Goal: Transaction & Acquisition: Purchase product/service

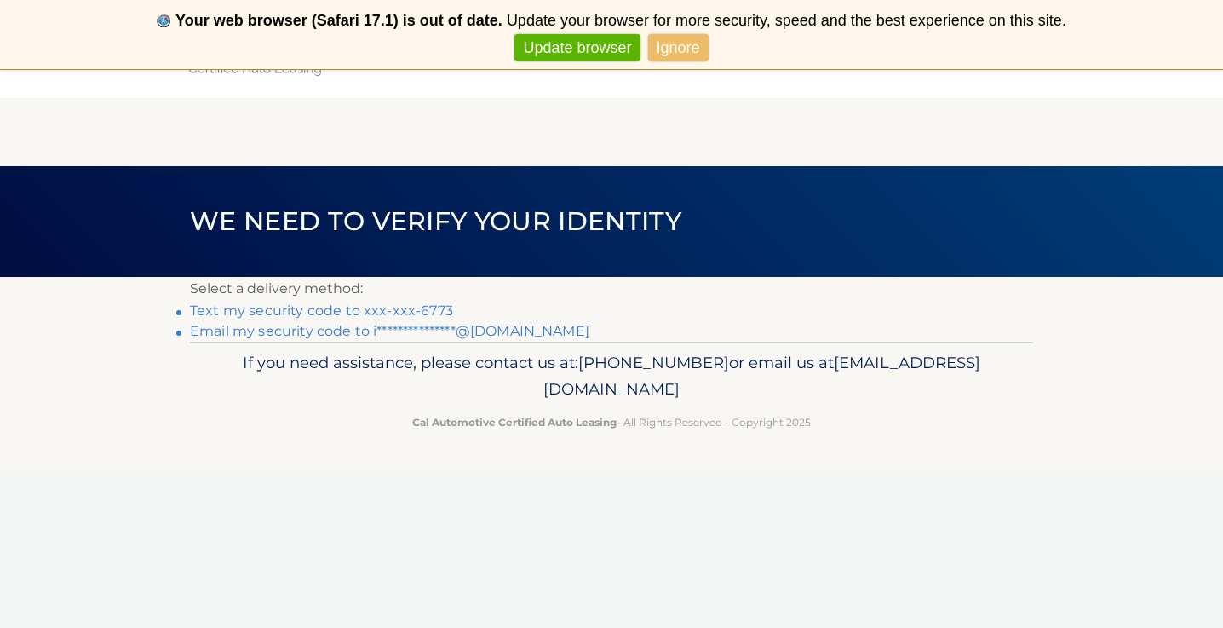
click at [416, 307] on link "Text my security code to xxx-xxx-6773" at bounding box center [321, 310] width 263 height 16
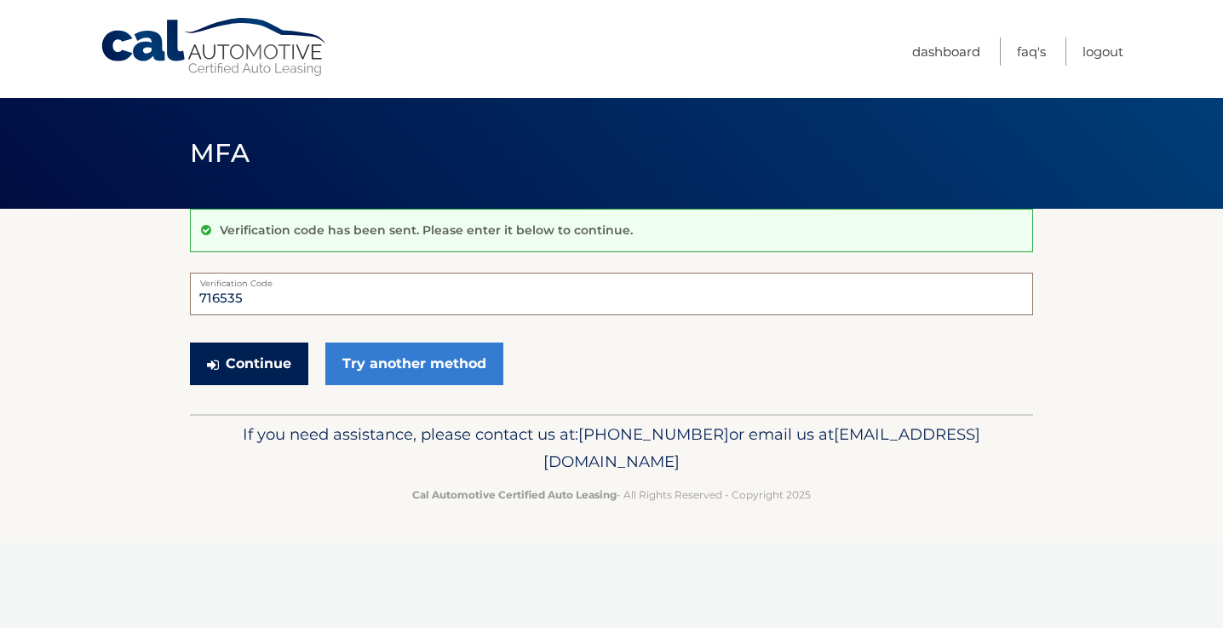
type input "716535"
click at [235, 351] on button "Continue" at bounding box center [249, 363] width 118 height 43
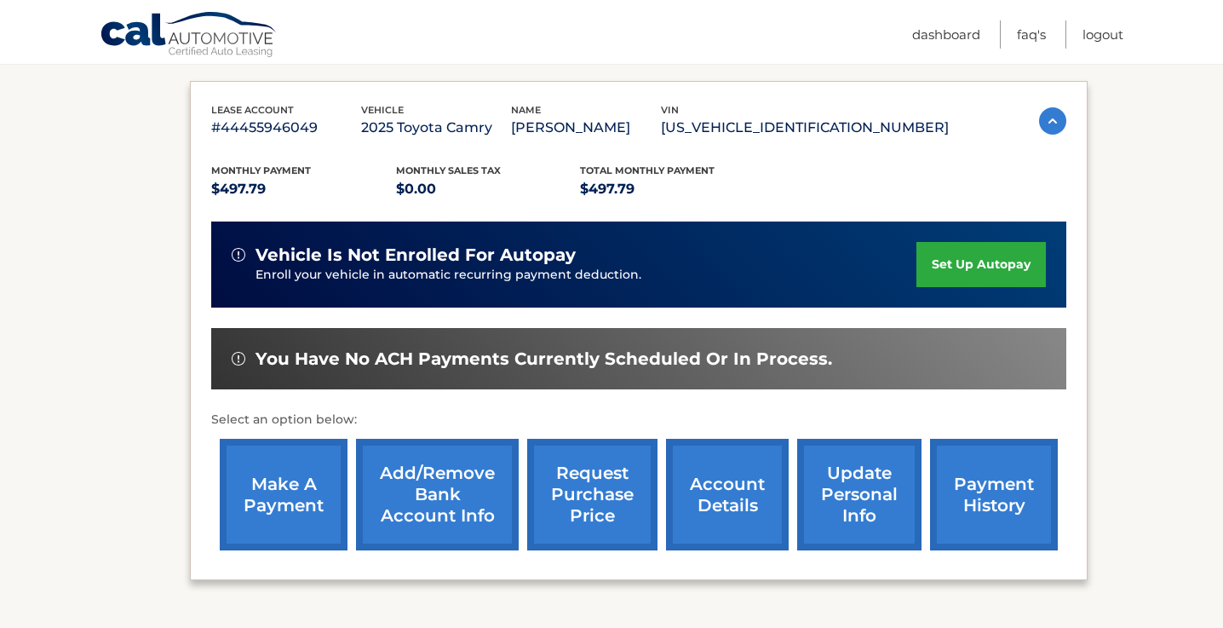
scroll to position [278, 0]
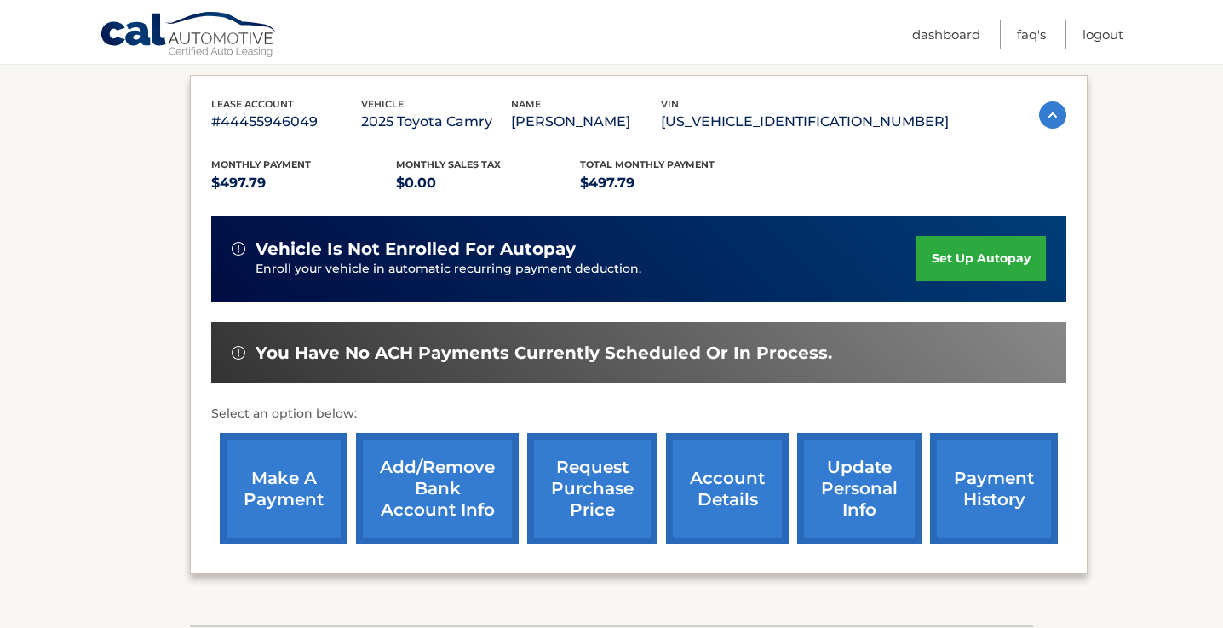
click at [264, 493] on link "make a payment" at bounding box center [284, 489] width 128 height 112
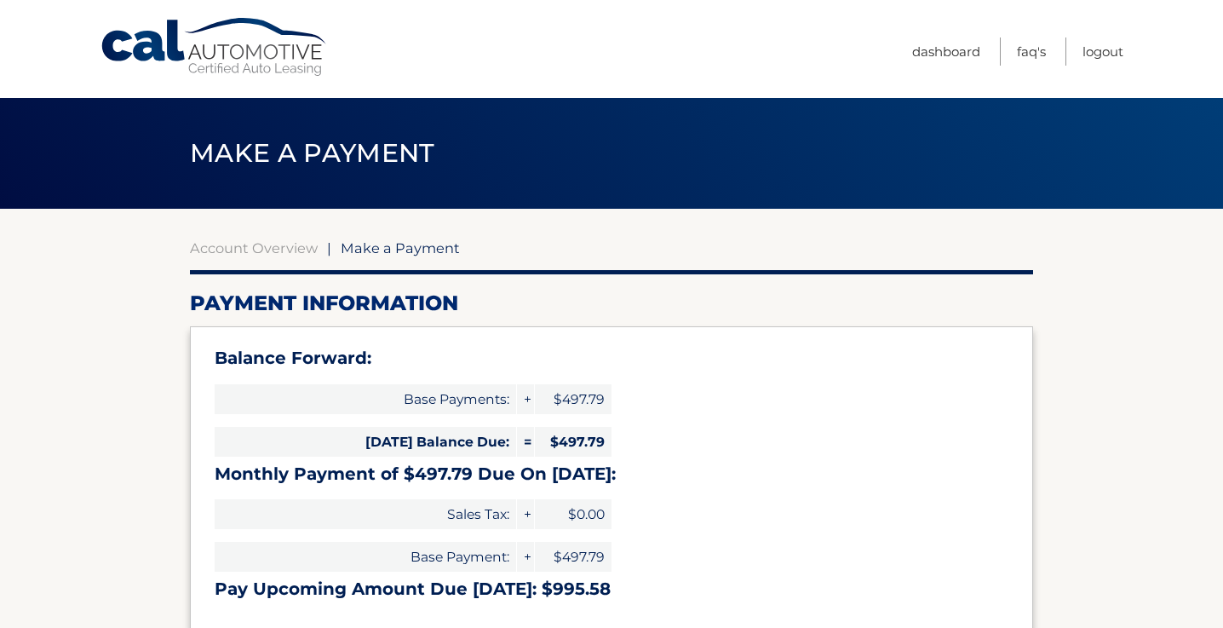
select select "NDI1NmJjYjYtMWZiYi00NjRkLWE4NTEtMWNkOTY3ZDg5N2Q1"
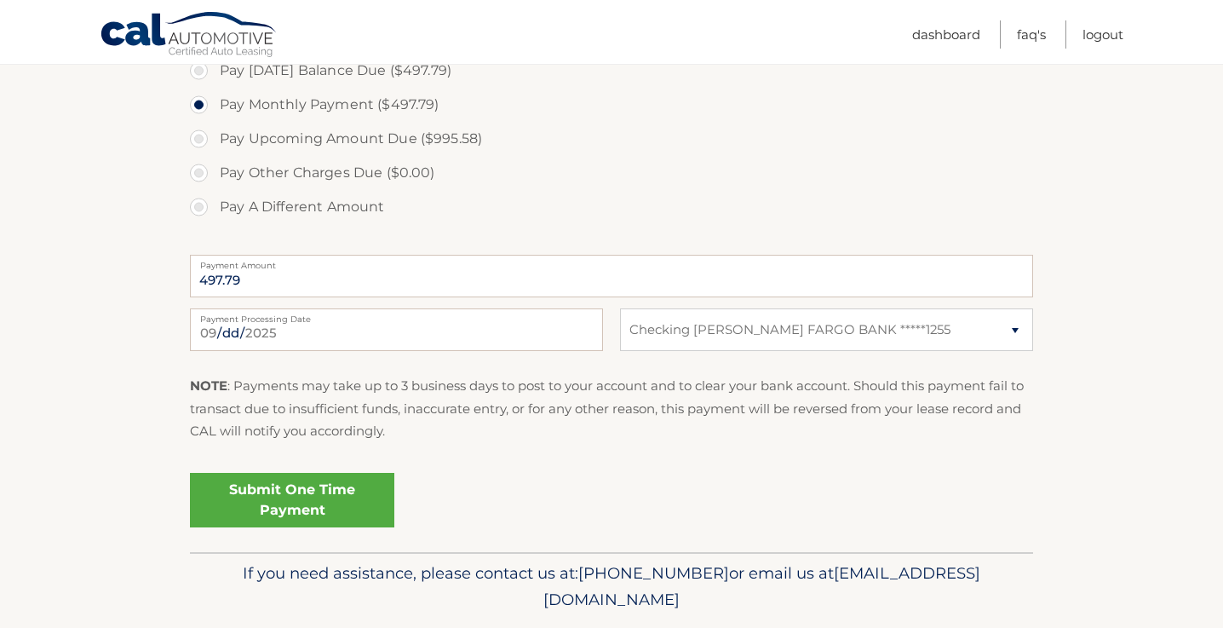
scroll to position [611, 0]
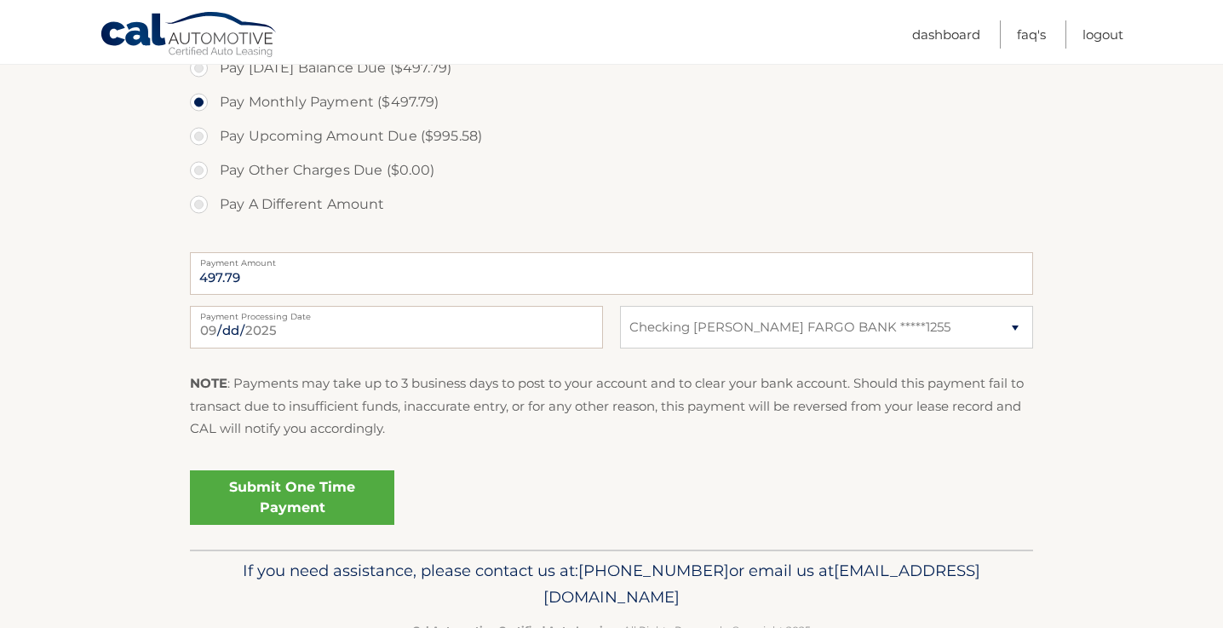
click at [295, 508] on link "Submit One Time Payment" at bounding box center [292, 497] width 204 height 55
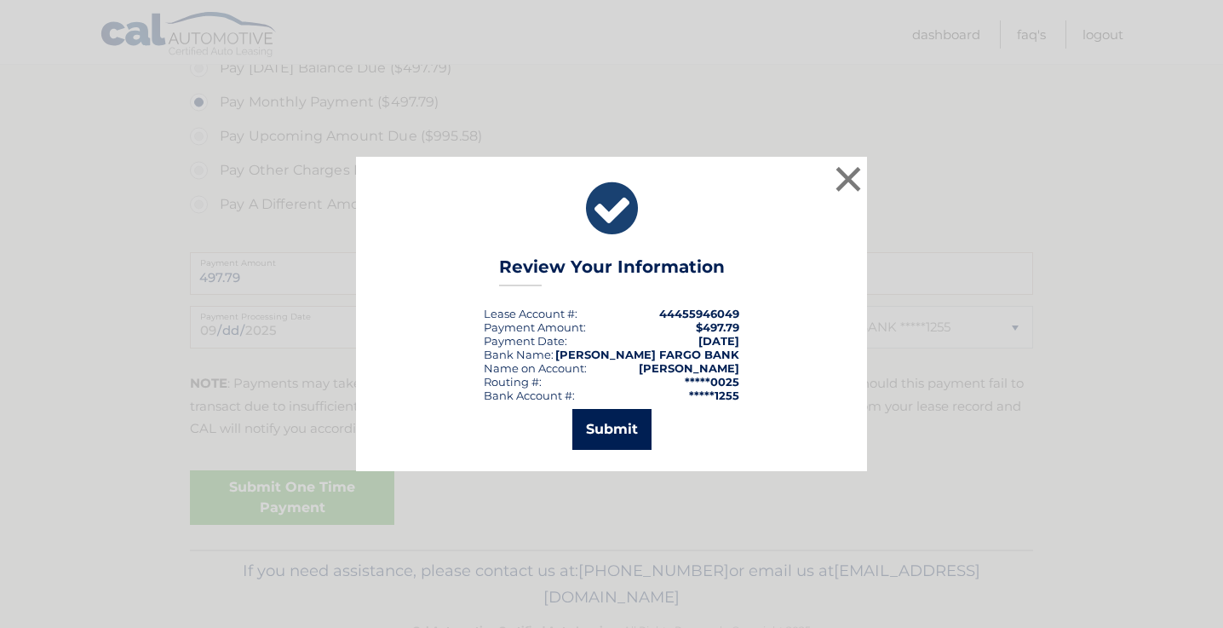
click at [610, 418] on button "Submit" at bounding box center [611, 429] width 79 height 41
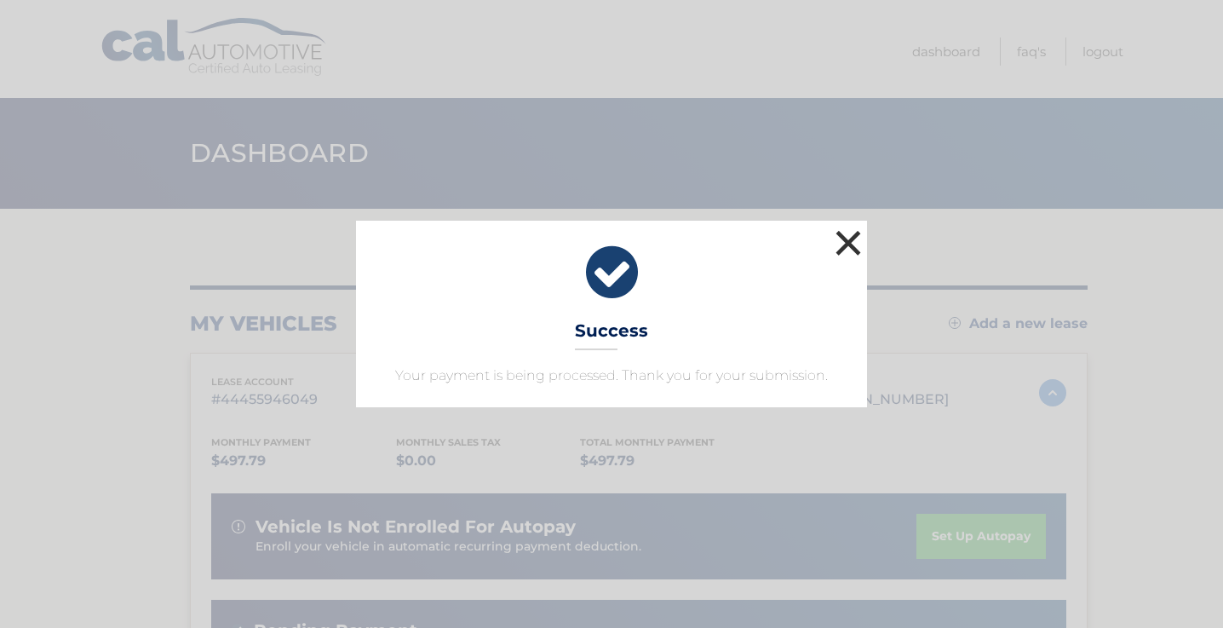
click at [849, 239] on button "×" at bounding box center [848, 243] width 34 height 34
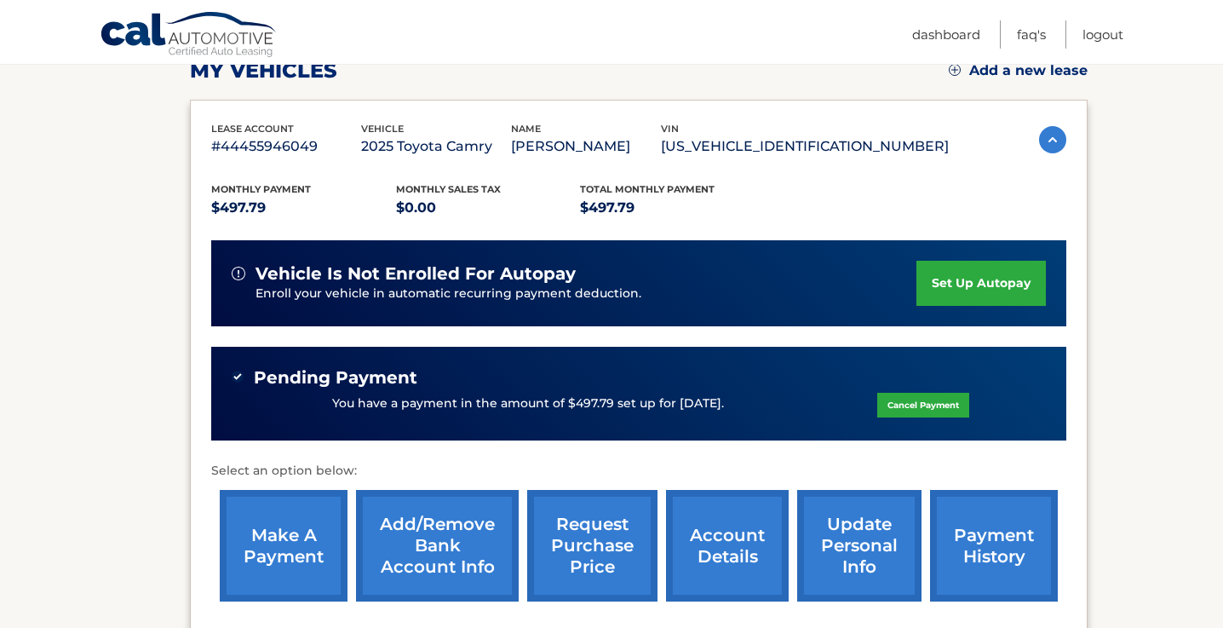
scroll to position [273, 0]
